Goal: Information Seeking & Learning: Learn about a topic

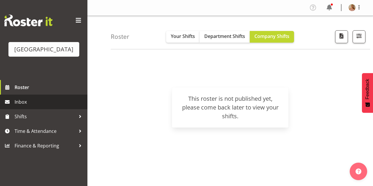
scroll to position [54, 0]
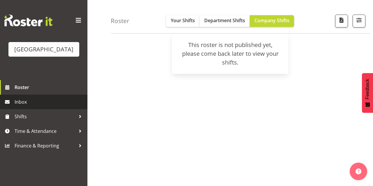
click at [39, 104] on link "Inbox" at bounding box center [44, 102] width 88 height 15
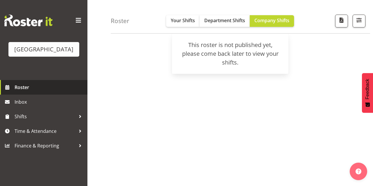
click at [38, 92] on span "Roster" at bounding box center [50, 87] width 70 height 9
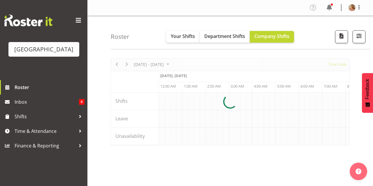
scroll to position [0, 1120]
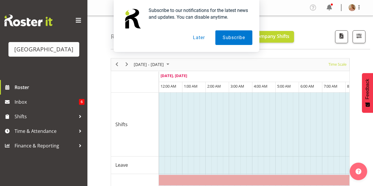
click at [197, 39] on button "Later" at bounding box center [199, 37] width 26 height 15
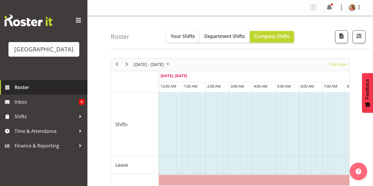
click at [32, 92] on span "Roster" at bounding box center [50, 87] width 70 height 9
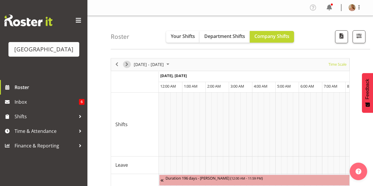
click at [130, 64] on span "Next" at bounding box center [126, 64] width 7 height 7
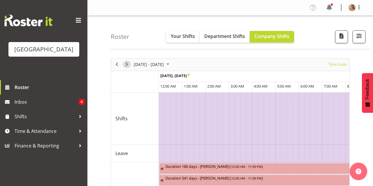
click at [130, 64] on span "Next" at bounding box center [126, 64] width 7 height 7
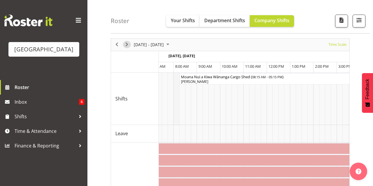
scroll to position [0, 180]
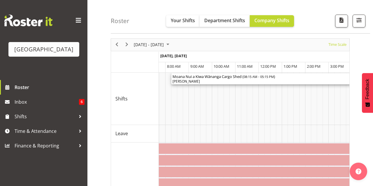
click at [211, 81] on div "[PERSON_NAME]" at bounding box center [277, 81] width 208 height 5
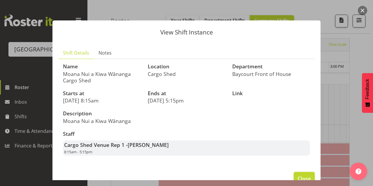
click at [298, 176] on span "Close" at bounding box center [304, 178] width 13 height 8
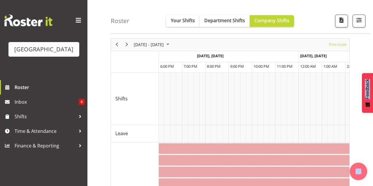
scroll to position [0, 1049]
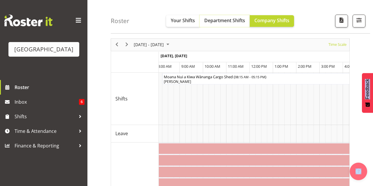
click at [230, 19] on span "Department Shifts" at bounding box center [224, 20] width 41 height 6
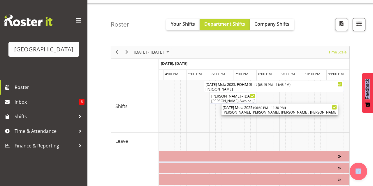
click at [281, 111] on div "Dillyn Shine, Tommy Shorter, Robin Hendriks, Max Allan, Chris Darlington, Skye …" at bounding box center [280, 112] width 114 height 5
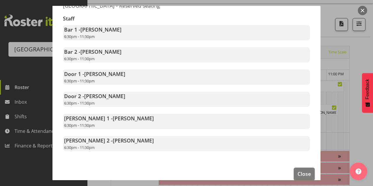
click at [358, 12] on div at bounding box center [186, 93] width 373 height 186
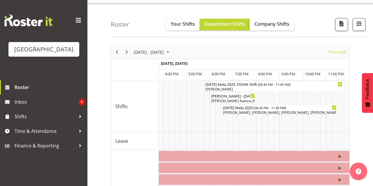
click at [362, 10] on div "Roster Your Shifts Department Shifts Company Shifts All Locations Clear Baycour…" at bounding box center [241, 21] width 260 height 34
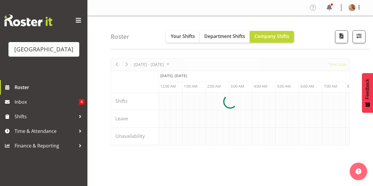
scroll to position [0, 1120]
